Goal: Information Seeking & Learning: Learn about a topic

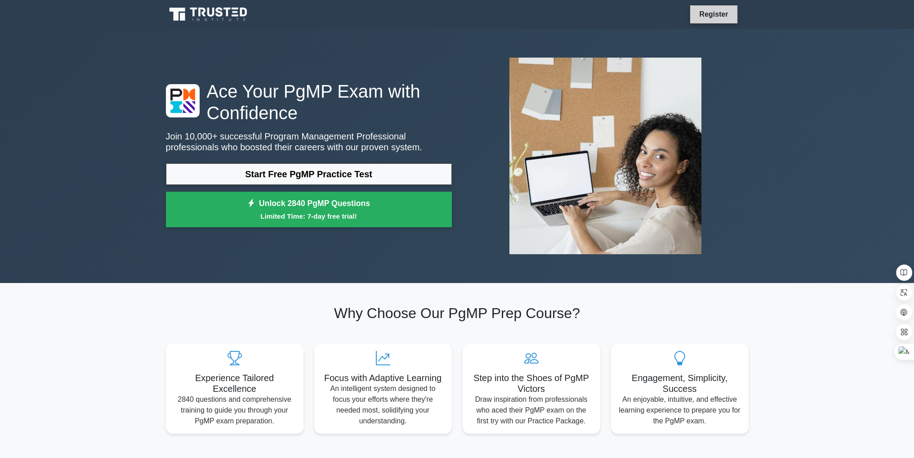
click at [717, 16] on link "Register" at bounding box center [714, 14] width 40 height 11
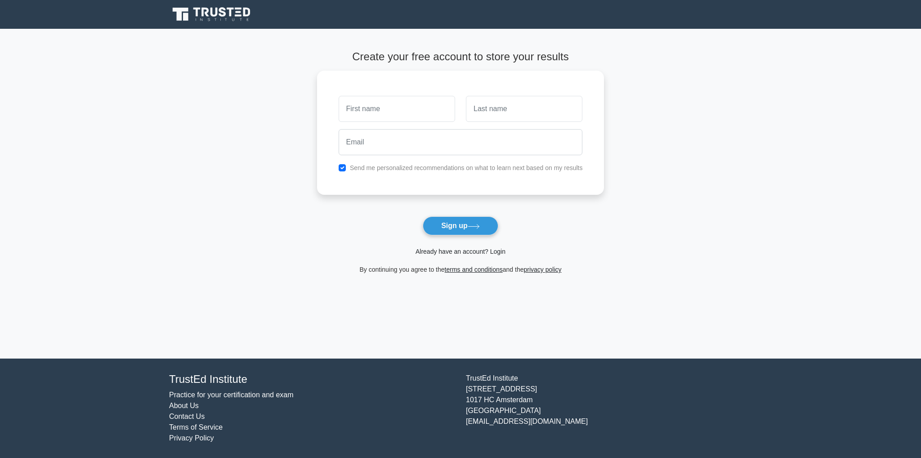
click at [475, 252] on link "Already have an account? Login" at bounding box center [461, 251] width 90 height 7
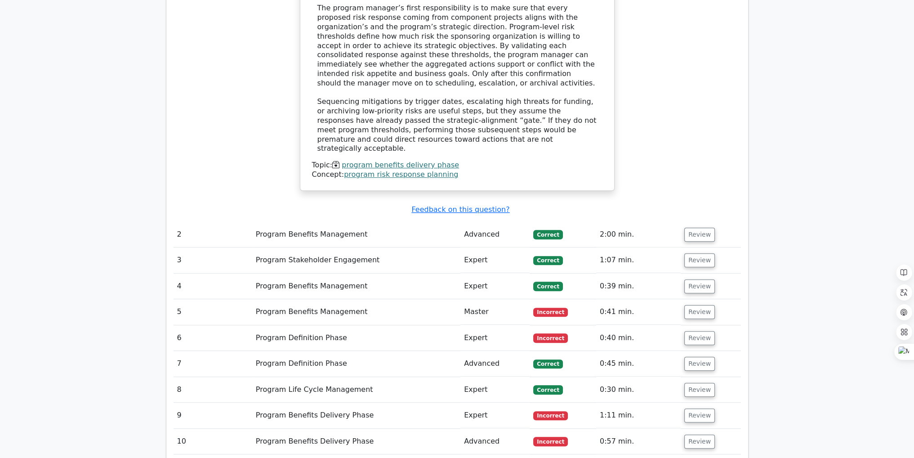
scroll to position [894, 0]
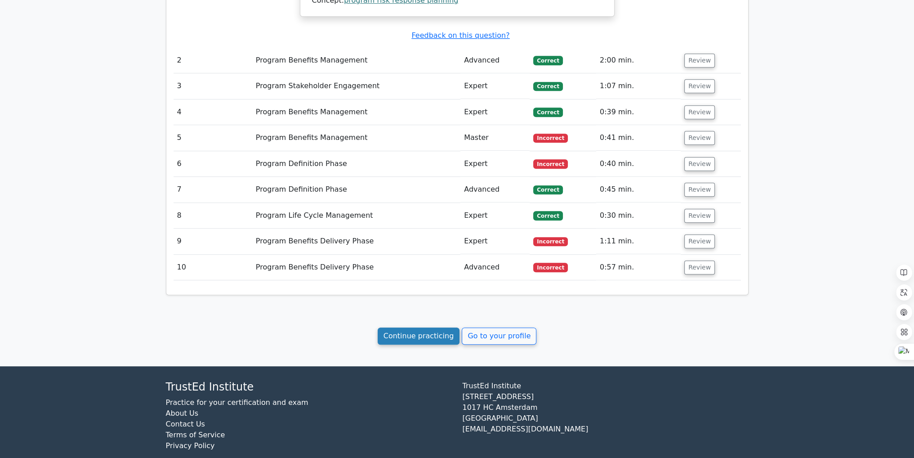
click at [405, 327] on link "Continue practicing" at bounding box center [419, 335] width 82 height 17
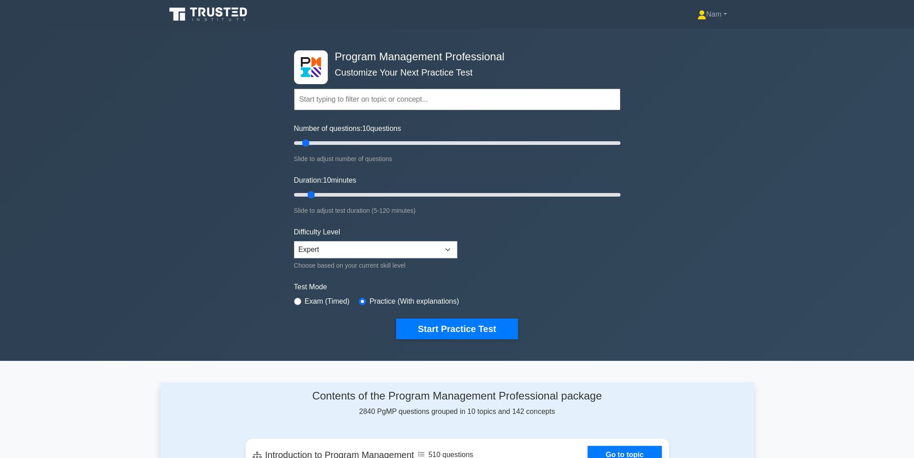
click at [372, 103] on input "text" at bounding box center [457, 100] width 327 height 22
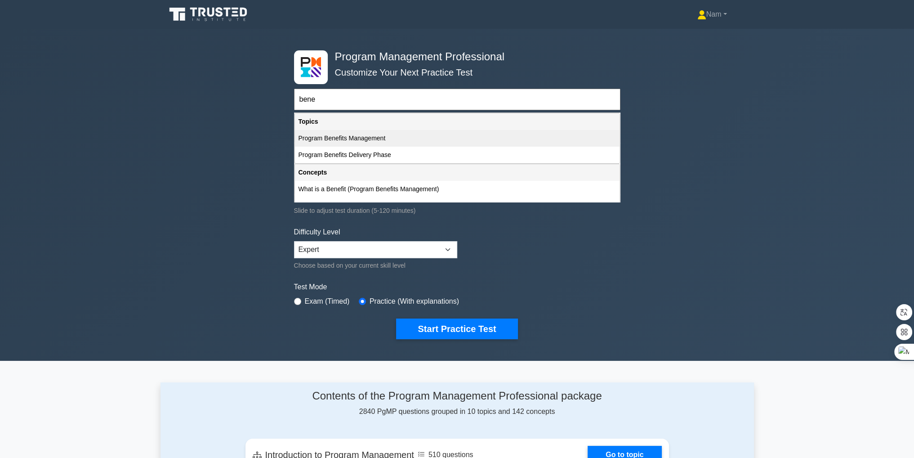
click at [368, 136] on div "Program Benefits Management" at bounding box center [457, 138] width 325 height 17
type input "Program Benefits Management"
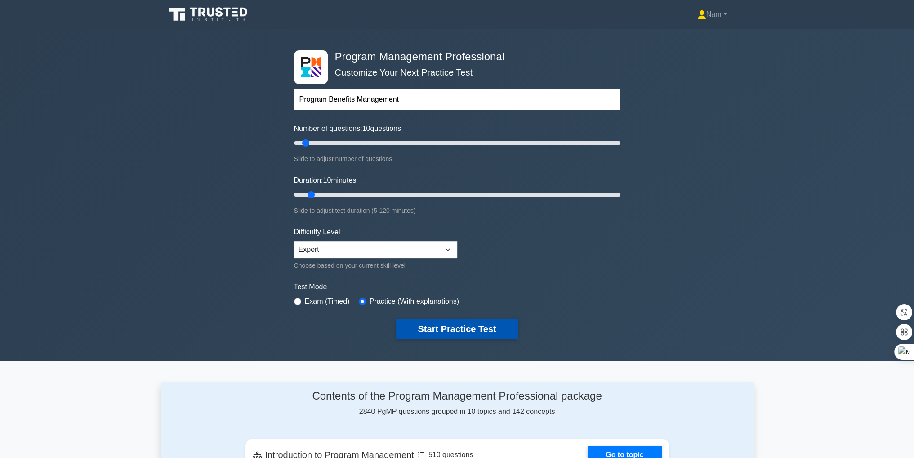
click at [462, 331] on button "Start Practice Test" at bounding box center [456, 328] width 121 height 21
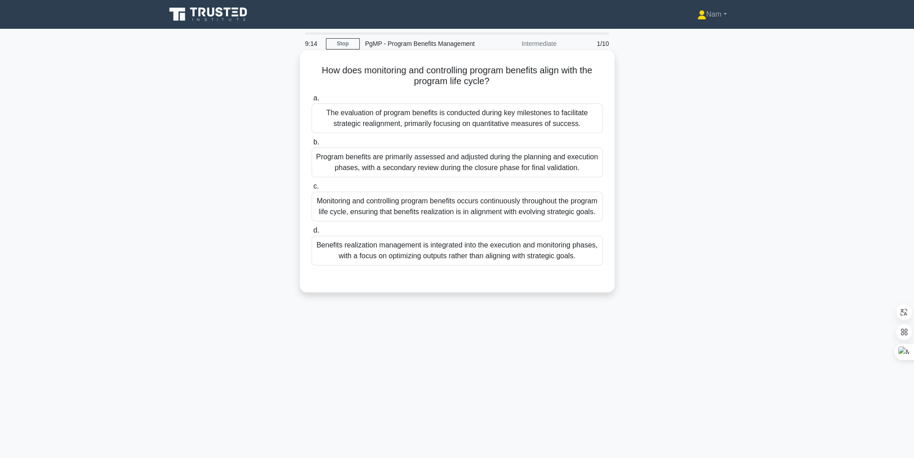
click at [405, 221] on div "Monitoring and controlling program benefits occurs continuously throughout the …" at bounding box center [457, 207] width 291 height 30
click at [312, 189] on input "c. Monitoring and controlling program benefits occurs continuously throughout t…" at bounding box center [312, 186] width 0 height 6
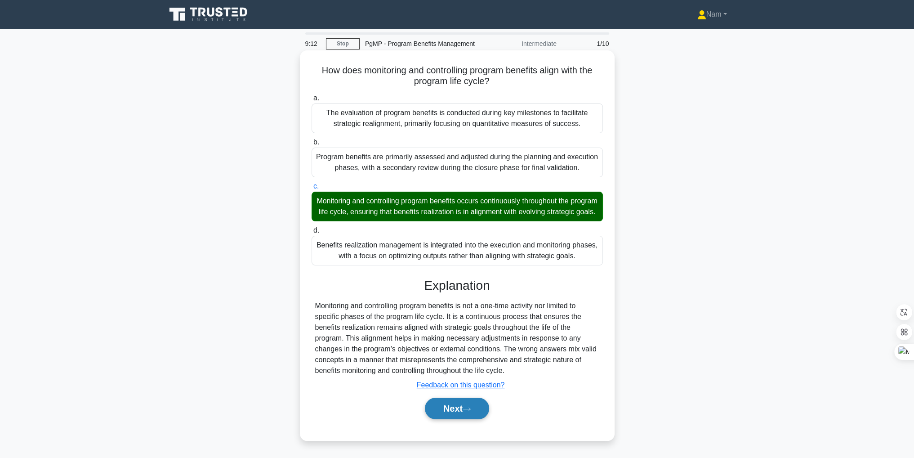
click at [447, 419] on button "Next" at bounding box center [457, 409] width 64 height 22
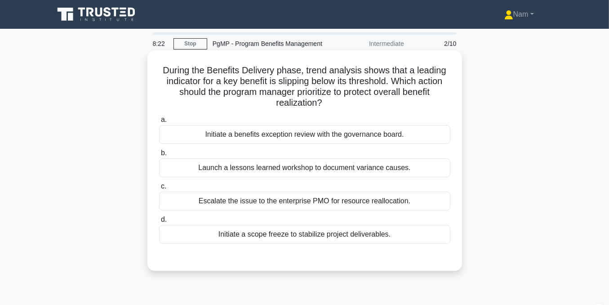
click at [268, 139] on div "Initiate a benefits exception review with the governance board." at bounding box center [304, 134] width 291 height 19
click at [159, 123] on input "a. Initiate a benefits exception review with the governance board." at bounding box center [159, 120] width 0 height 6
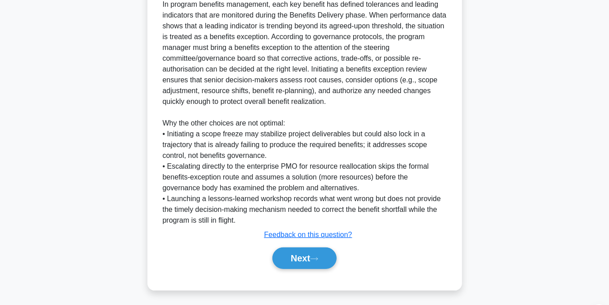
scroll to position [280, 0]
click at [309, 256] on button "Next" at bounding box center [305, 258] width 64 height 22
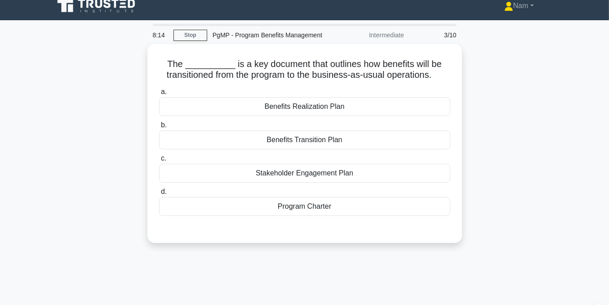
scroll to position [0, 0]
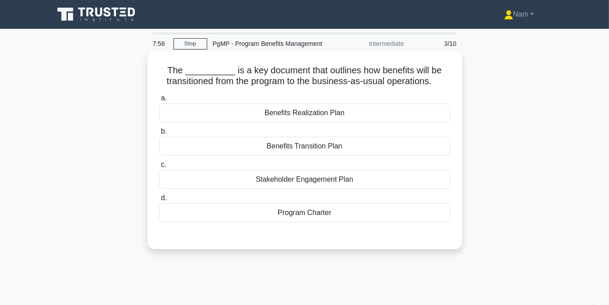
click at [290, 149] on div "Benefits Transition Plan" at bounding box center [304, 146] width 291 height 19
click at [159, 134] on input "b. Benefits Transition Plan" at bounding box center [159, 132] width 0 height 6
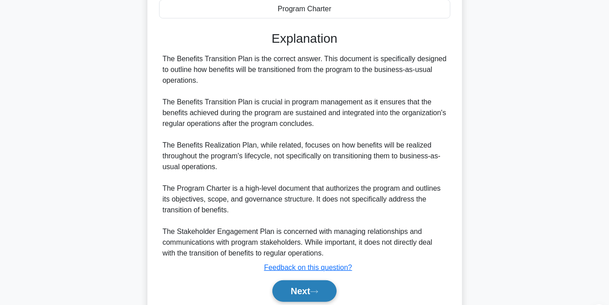
scroll to position [237, 0]
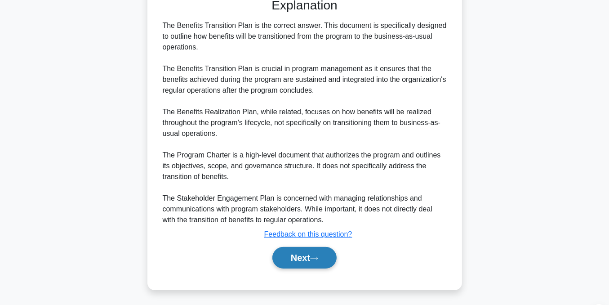
click at [292, 257] on button "Next" at bounding box center [305, 258] width 64 height 22
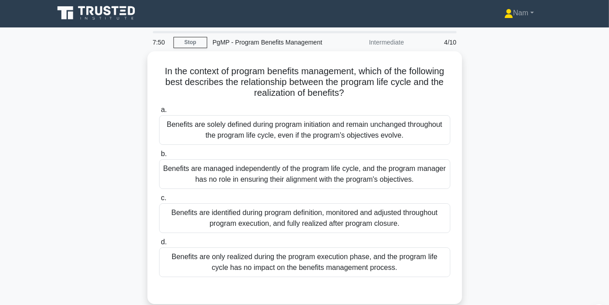
scroll to position [0, 0]
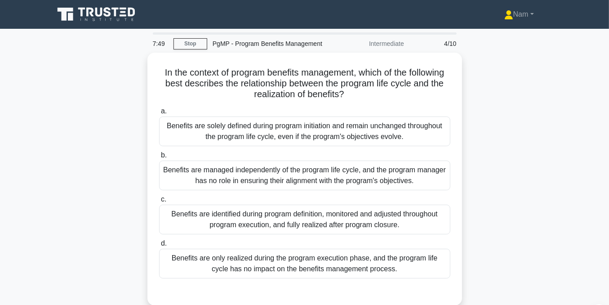
click at [121, 119] on div "In the context of program benefits management, which of the following best desc…" at bounding box center [305, 185] width 513 height 264
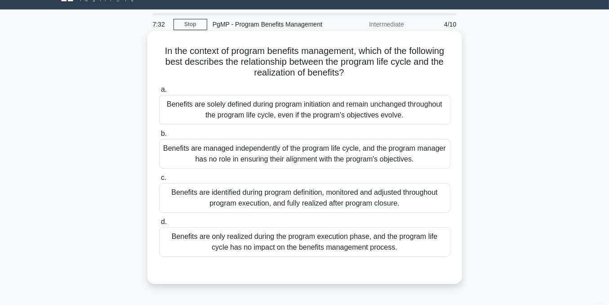
scroll to position [30, 0]
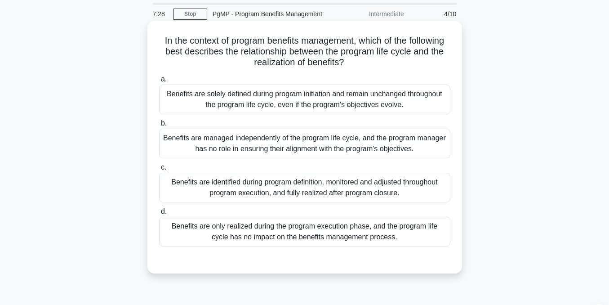
click at [308, 192] on div "Benefits are identified during program definition, monitored and adjusted throu…" at bounding box center [304, 188] width 291 height 30
click at [159, 170] on input "c. Benefits are identified during program definition, monitored and adjusted th…" at bounding box center [159, 168] width 0 height 6
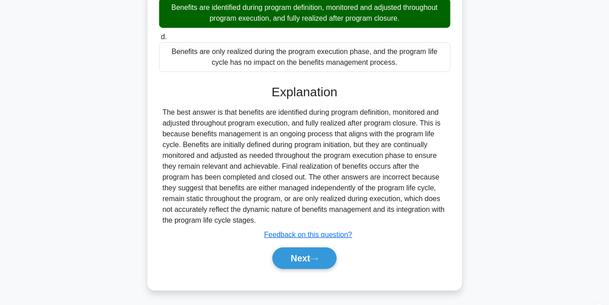
scroll to position [205, 0]
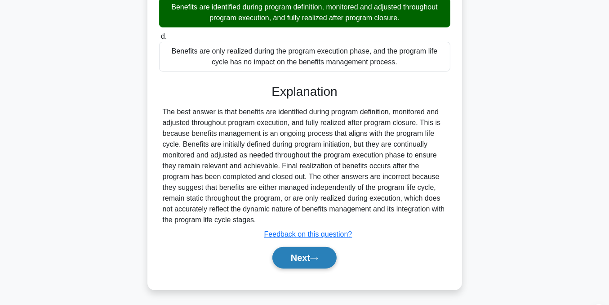
click at [311, 249] on button "Next" at bounding box center [305, 258] width 64 height 22
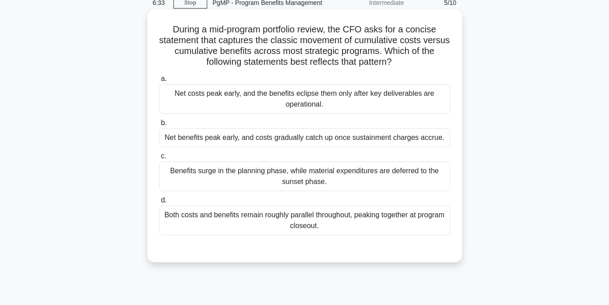
scroll to position [31, 0]
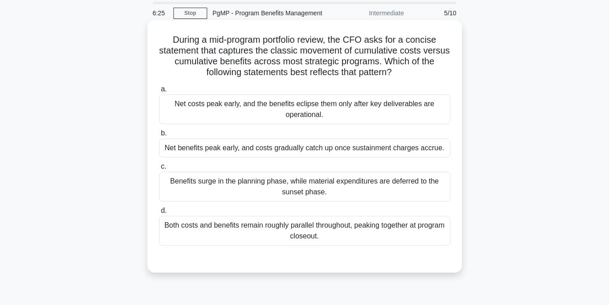
click at [351, 116] on div "Net costs peak early, and the benefits eclipse them only after key deliverables…" at bounding box center [304, 109] width 291 height 30
click at [159, 92] on input "a. Net costs peak early, and the benefits eclipse them only after key deliverab…" at bounding box center [159, 89] width 0 height 6
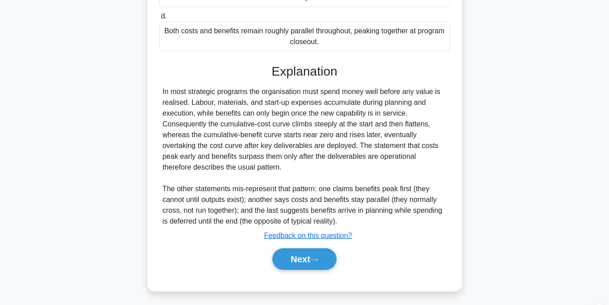
scroll to position [226, 0]
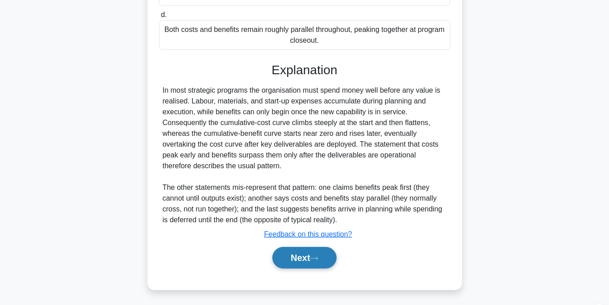
click at [325, 270] on div "Next" at bounding box center [304, 257] width 291 height 29
click at [324, 257] on button "Next" at bounding box center [305, 258] width 64 height 22
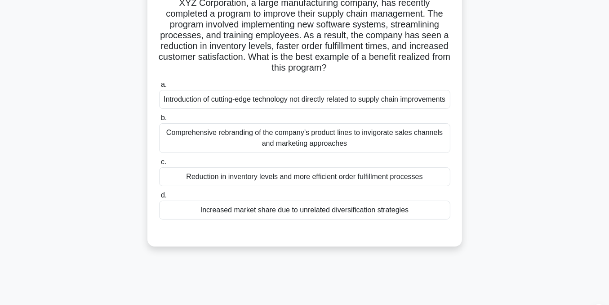
scroll to position [31, 0]
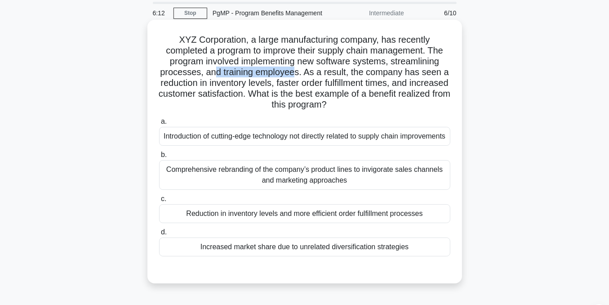
drag, startPoint x: 212, startPoint y: 72, endPoint x: 298, endPoint y: 73, distance: 85.9
click at [298, 73] on h5 "XYZ Corporation, a large manufacturing company, has recently completed a progra…" at bounding box center [304, 72] width 293 height 76
drag, startPoint x: 304, startPoint y: 73, endPoint x: 332, endPoint y: 73, distance: 27.4
click at [332, 73] on h5 "XYZ Corporation, a large manufacturing company, has recently completed a progra…" at bounding box center [304, 72] width 293 height 76
click at [429, 112] on div "XYZ Corporation, a large manufacturing company, has recently completed a progra…" at bounding box center [305, 151] width 308 height 256
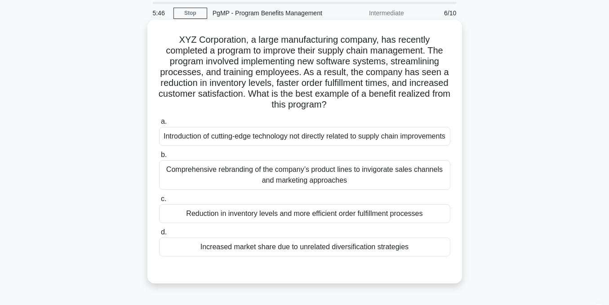
scroll to position [61, 0]
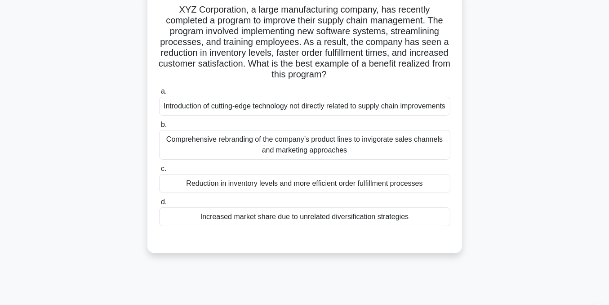
click at [240, 193] on div "Reduction in inventory levels and more efficient order fulfillment processes" at bounding box center [304, 183] width 291 height 19
click at [159, 172] on input "c. Reduction in inventory levels and more efficient order fulfillment processes" at bounding box center [159, 169] width 0 height 6
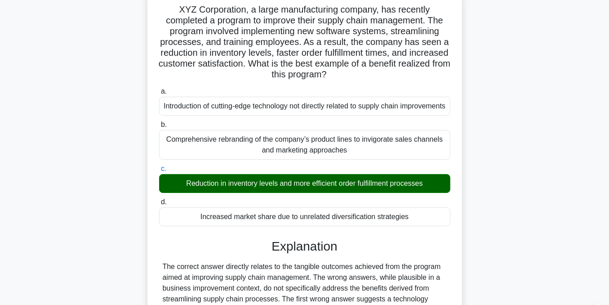
scroll to position [205, 0]
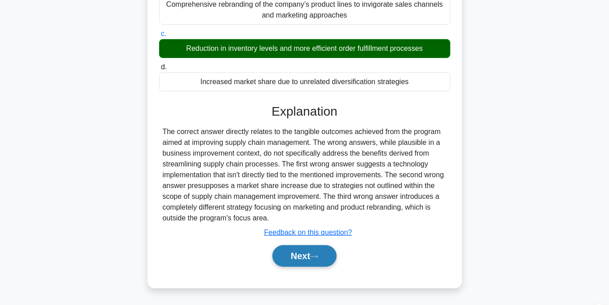
click at [297, 259] on button "Next" at bounding box center [305, 256] width 64 height 22
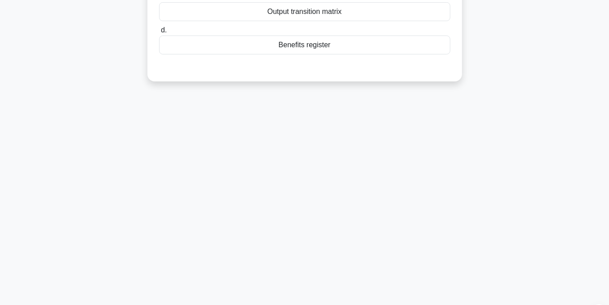
scroll to position [31, 0]
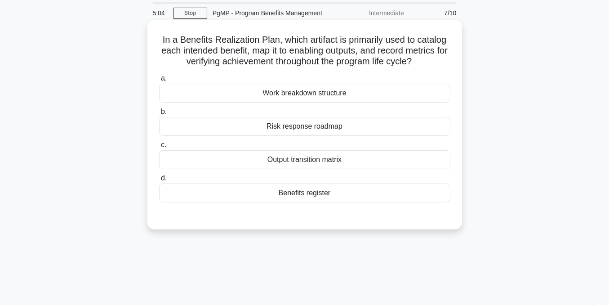
click at [324, 195] on div "Benefits register" at bounding box center [304, 192] width 291 height 19
click at [159, 181] on input "d. Benefits register" at bounding box center [159, 178] width 0 height 6
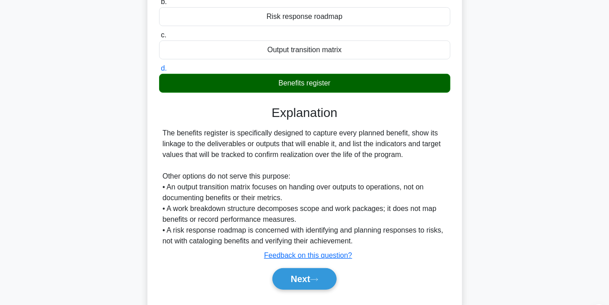
scroll to position [151, 0]
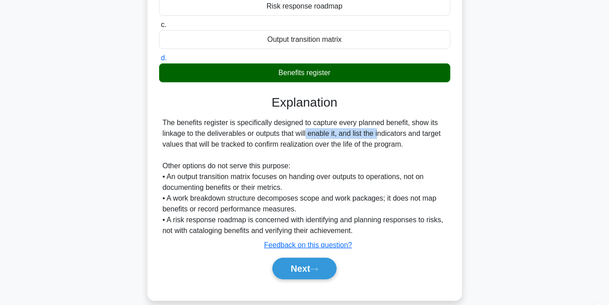
drag, startPoint x: 256, startPoint y: 133, endPoint x: 336, endPoint y: 132, distance: 80.1
click at [336, 132] on div "The benefits register is specifically designed to capture every planned benefit…" at bounding box center [305, 176] width 284 height 119
click at [209, 150] on div "The benefits register is specifically designed to capture every planned benefit…" at bounding box center [305, 176] width 284 height 119
drag, startPoint x: 254, startPoint y: 147, endPoint x: 372, endPoint y: 148, distance: 117.8
click at [372, 148] on div "The benefits register is specifically designed to capture every planned benefit…" at bounding box center [305, 176] width 284 height 119
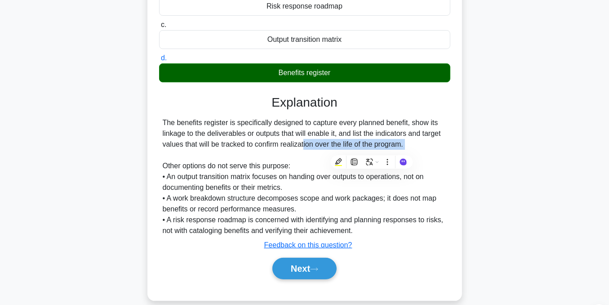
click at [258, 158] on div "The benefits register is specifically designed to capture every planned benefit…" at bounding box center [305, 176] width 284 height 119
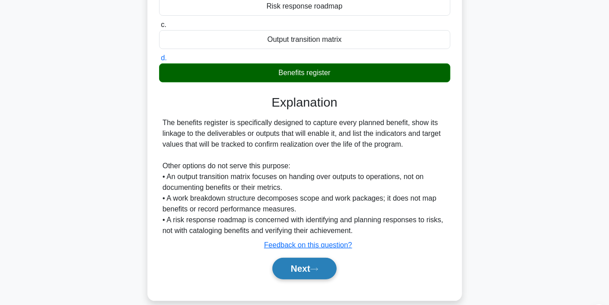
click at [298, 267] on button "Next" at bounding box center [305, 269] width 64 height 22
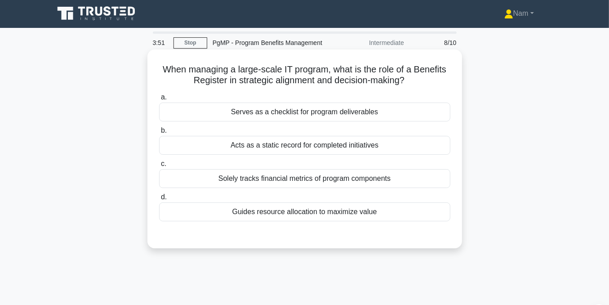
click at [240, 147] on div "Acts as a static record for completed initiatives" at bounding box center [304, 145] width 291 height 19
click at [159, 134] on input "b. Acts as a static record for completed initiatives" at bounding box center [159, 131] width 0 height 6
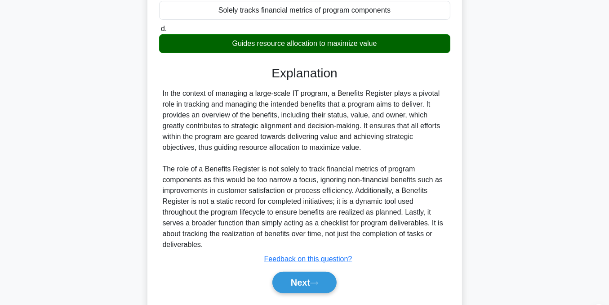
scroll to position [195, 0]
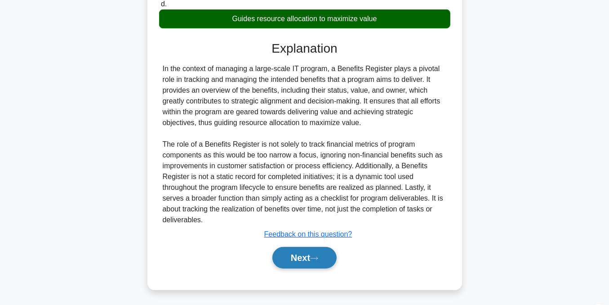
click at [306, 253] on button "Next" at bounding box center [305, 258] width 64 height 22
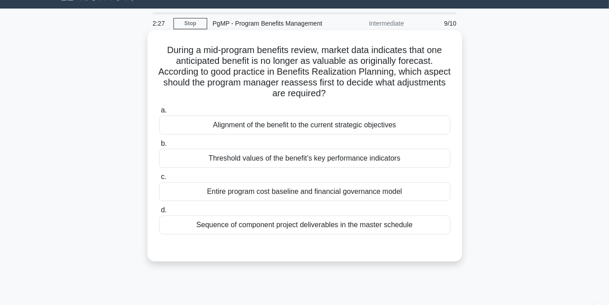
scroll to position [31, 0]
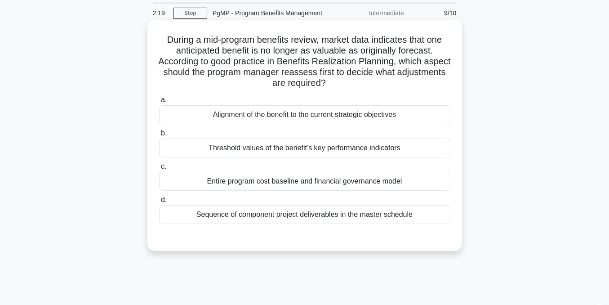
click at [262, 110] on div "Alignment of the benefit to the current strategic objectives" at bounding box center [304, 114] width 291 height 19
click at [159, 103] on input "a. Alignment of the benefit to the current strategic objectives" at bounding box center [159, 100] width 0 height 6
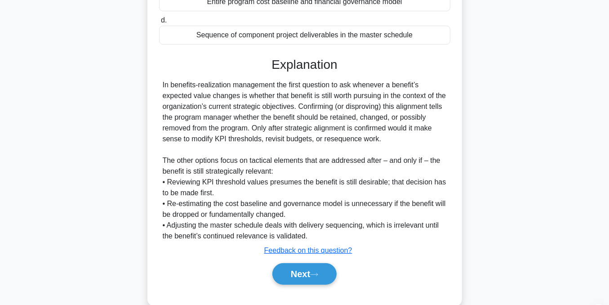
scroll to position [210, 0]
click at [316, 264] on button "Next" at bounding box center [305, 274] width 64 height 22
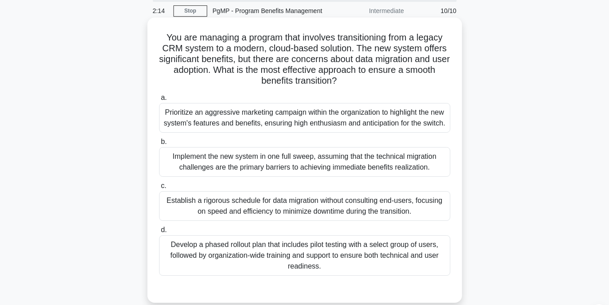
scroll to position [31, 0]
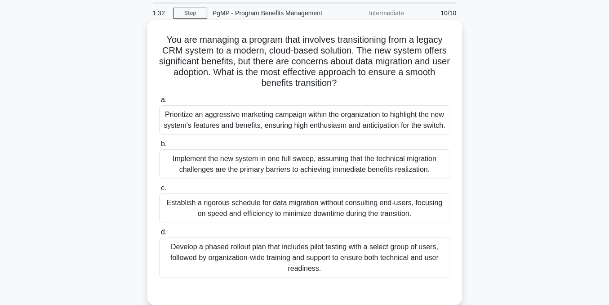
click at [299, 260] on div "Develop a phased rollout plan that includes pilot testing with a select group o…" at bounding box center [304, 257] width 291 height 40
click at [159, 235] on input "d. Develop a phased rollout plan that includes pilot testing with a select grou…" at bounding box center [159, 232] width 0 height 6
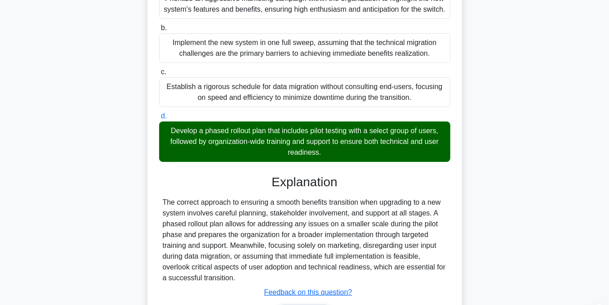
scroll to position [181, 0]
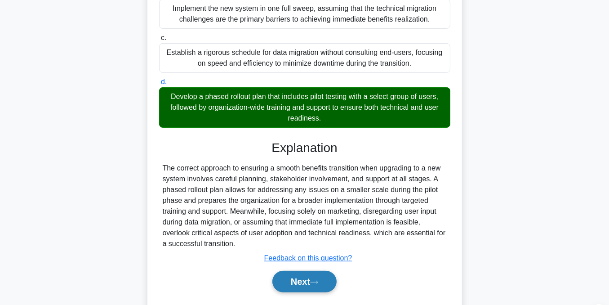
click at [291, 278] on button "Next" at bounding box center [305, 282] width 64 height 22
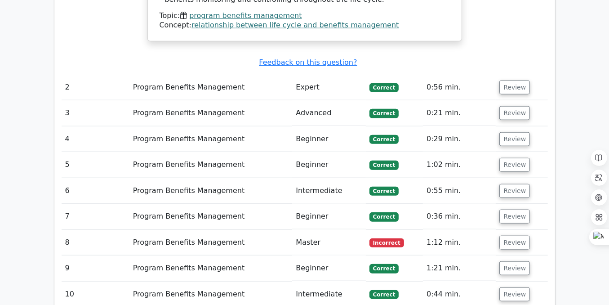
scroll to position [810, 0]
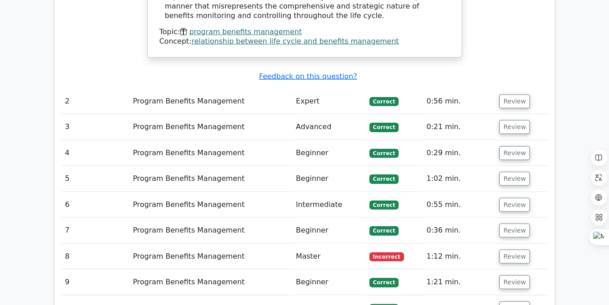
click at [189, 244] on td "Program Benefits Management" at bounding box center [211, 257] width 163 height 26
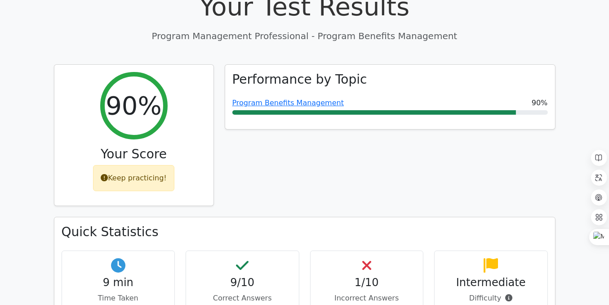
scroll to position [0, 0]
